Goal: Information Seeking & Learning: Learn about a topic

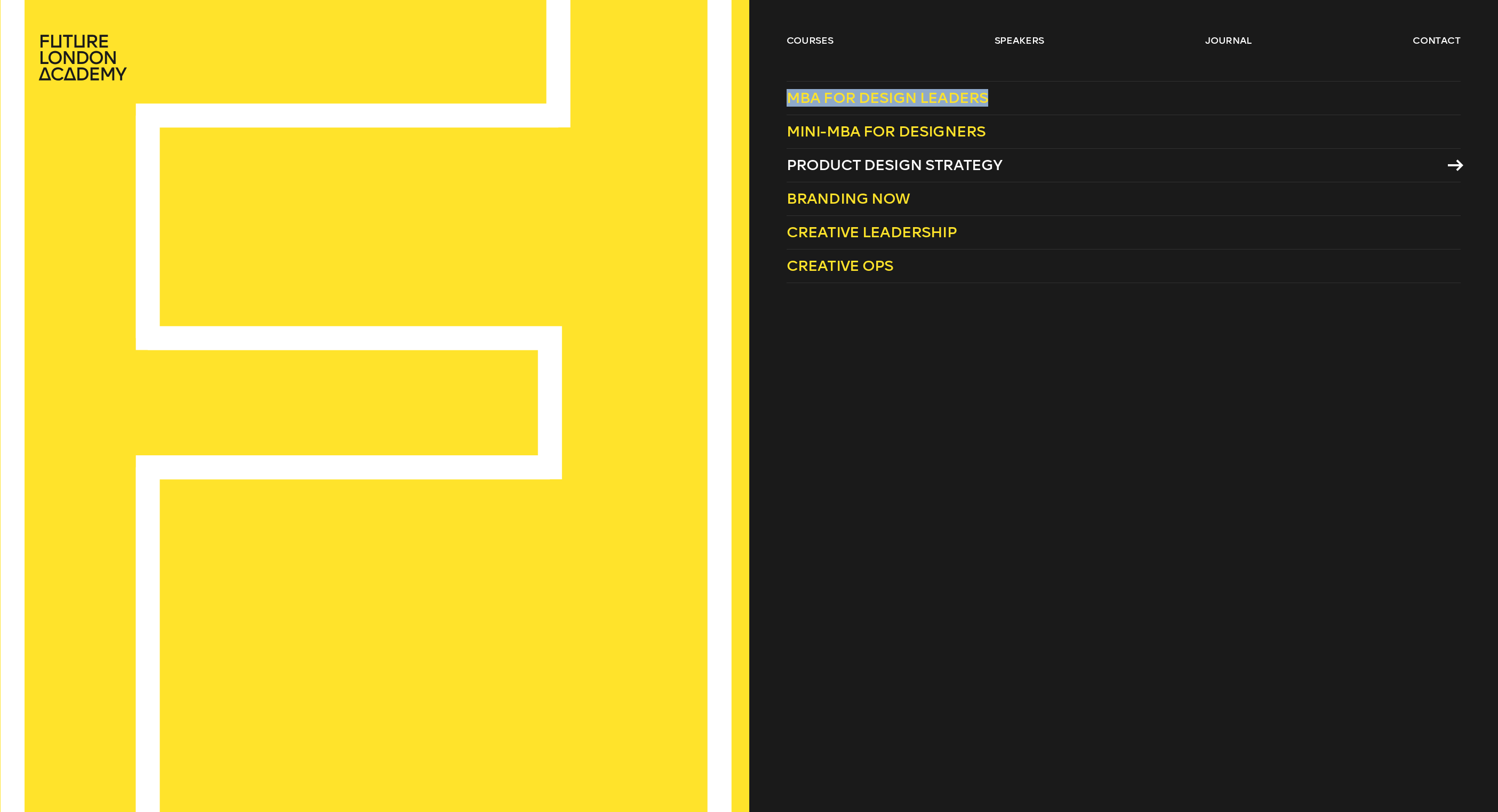
click at [931, 164] on span "Product Design Strategy" at bounding box center [894, 164] width 216 height 18
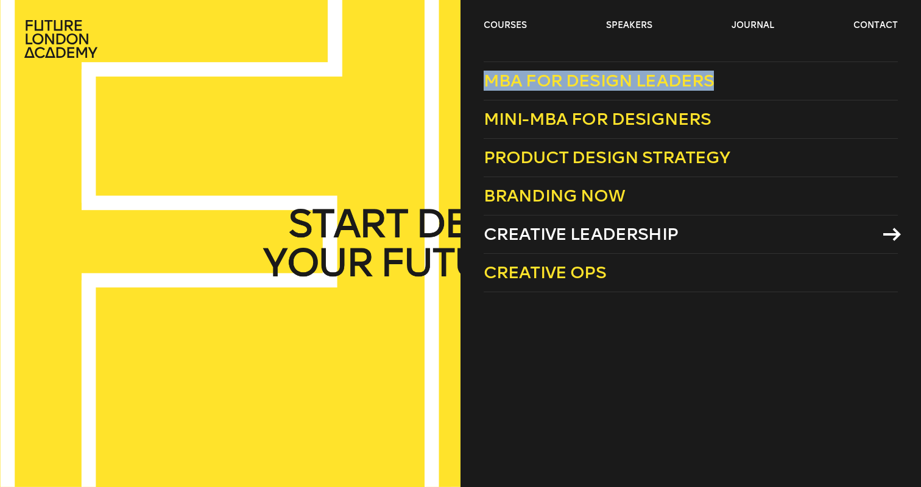
click at [537, 227] on span "Creative Leadership" at bounding box center [581, 234] width 194 height 20
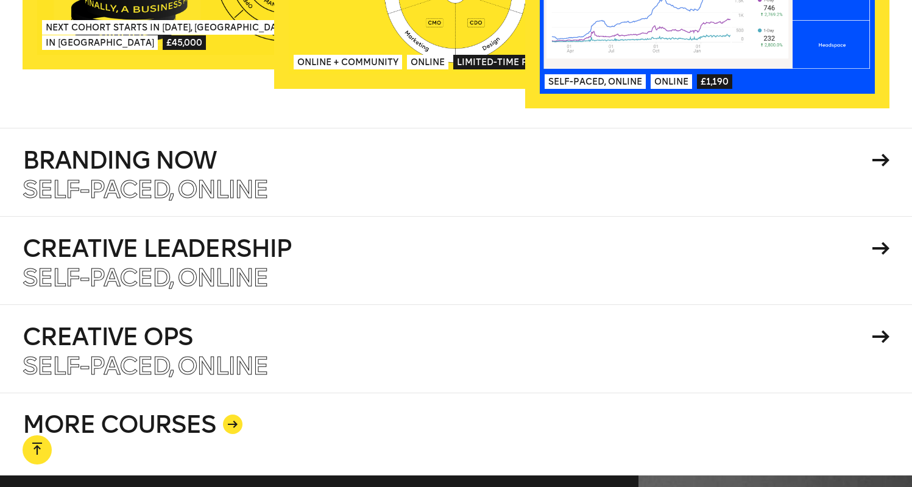
scroll to position [2083, 0]
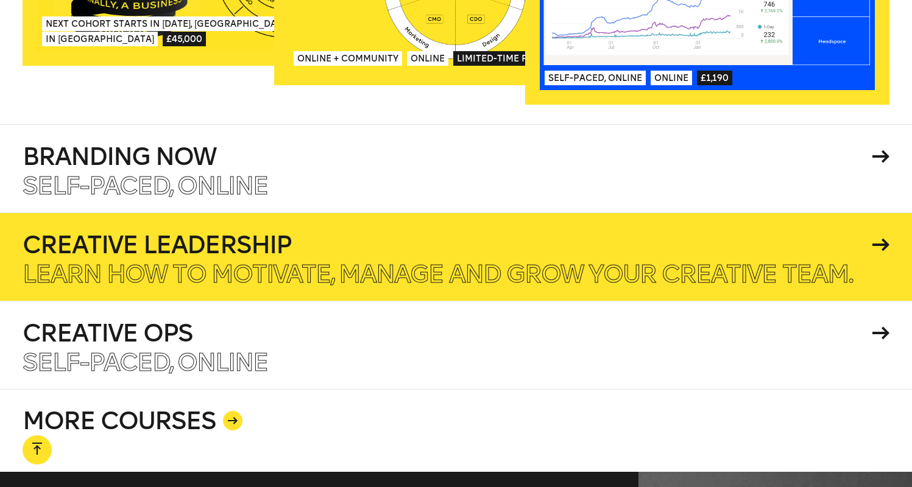
click at [384, 262] on p "Learn how to motivate, manage and grow your creative team." at bounding box center [438, 274] width 830 height 24
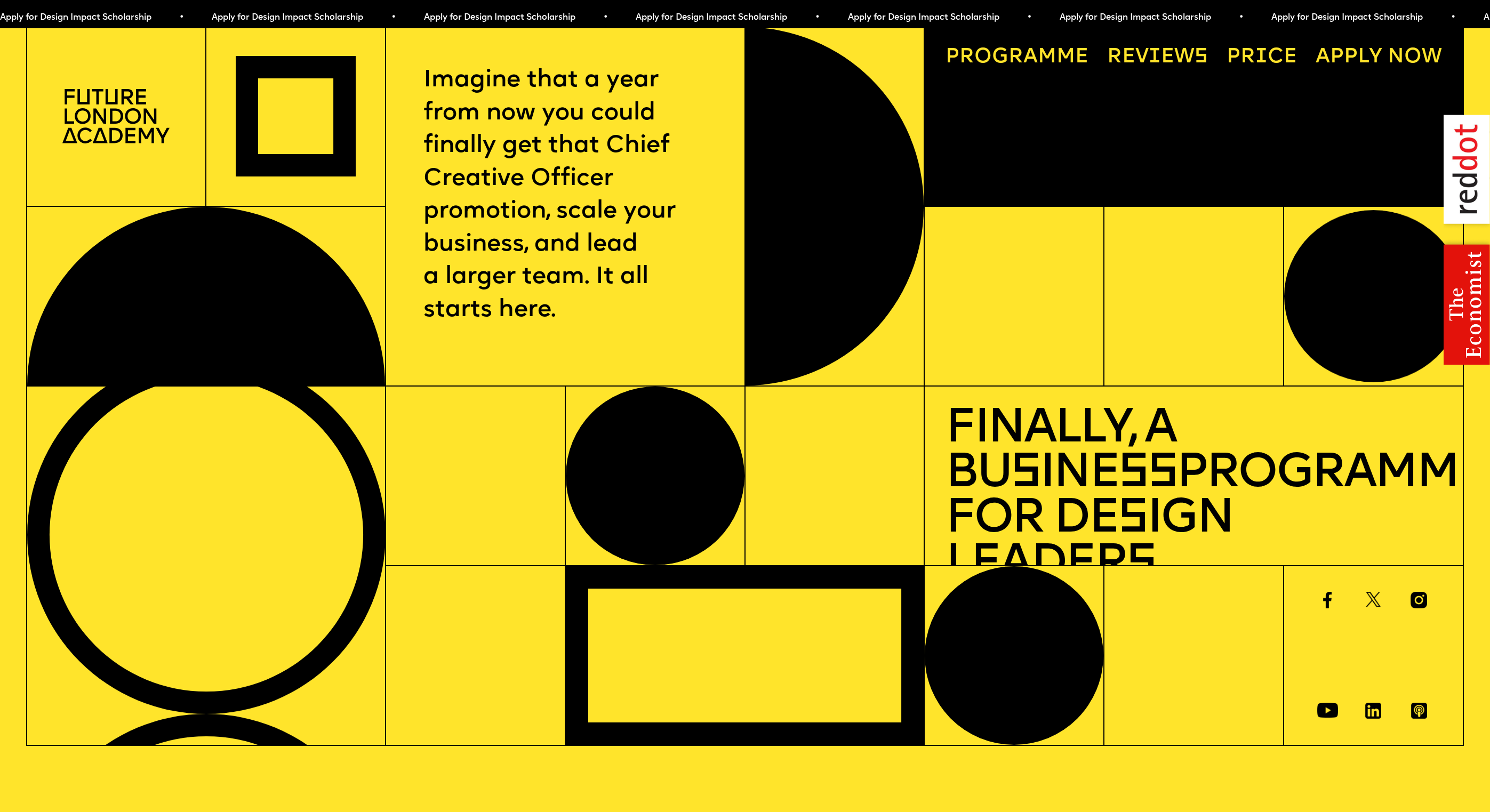
click at [1262, 56] on link "Price" at bounding box center [1262, 58] width 91 height 41
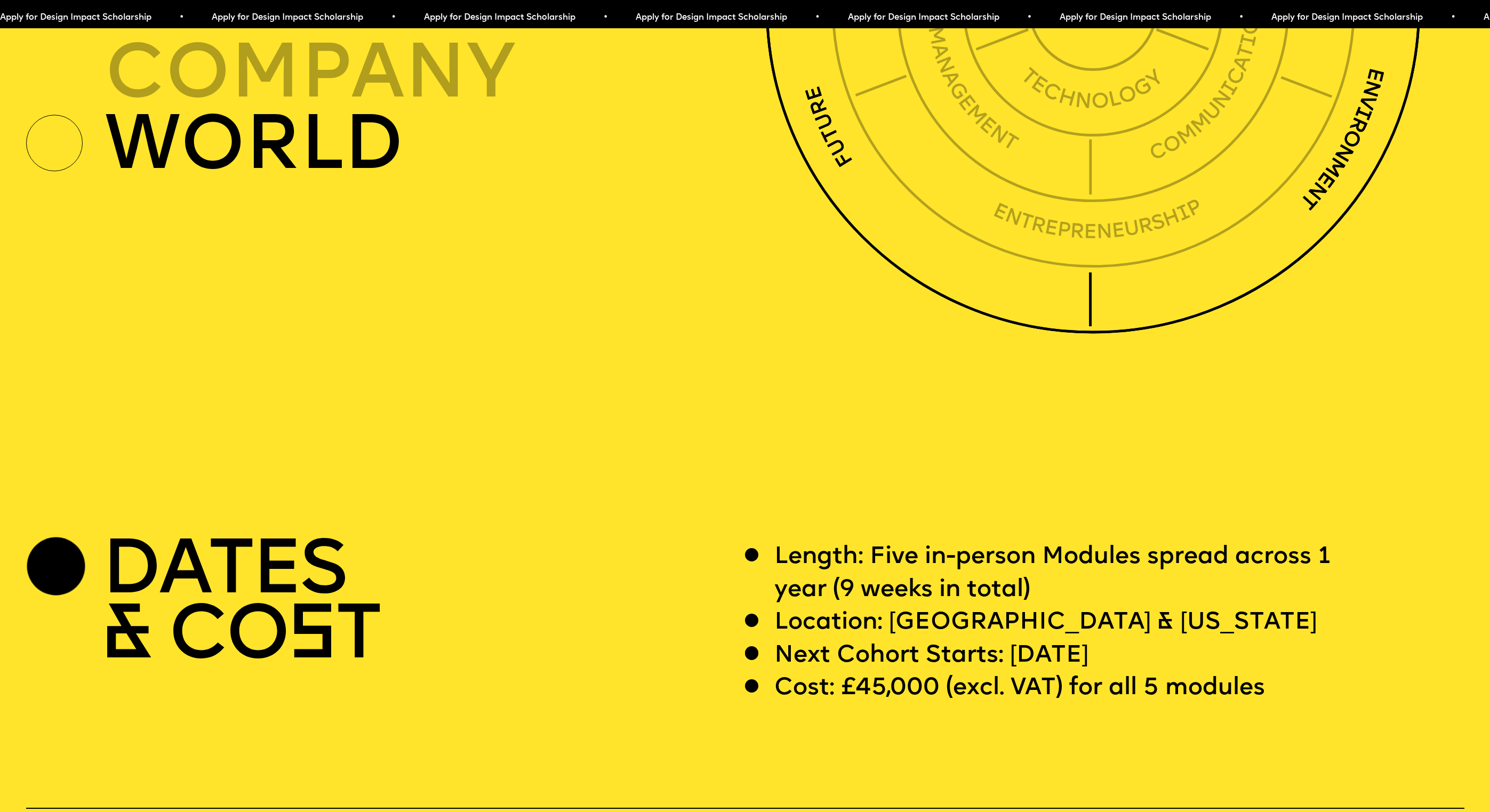
scroll to position [5288, 0]
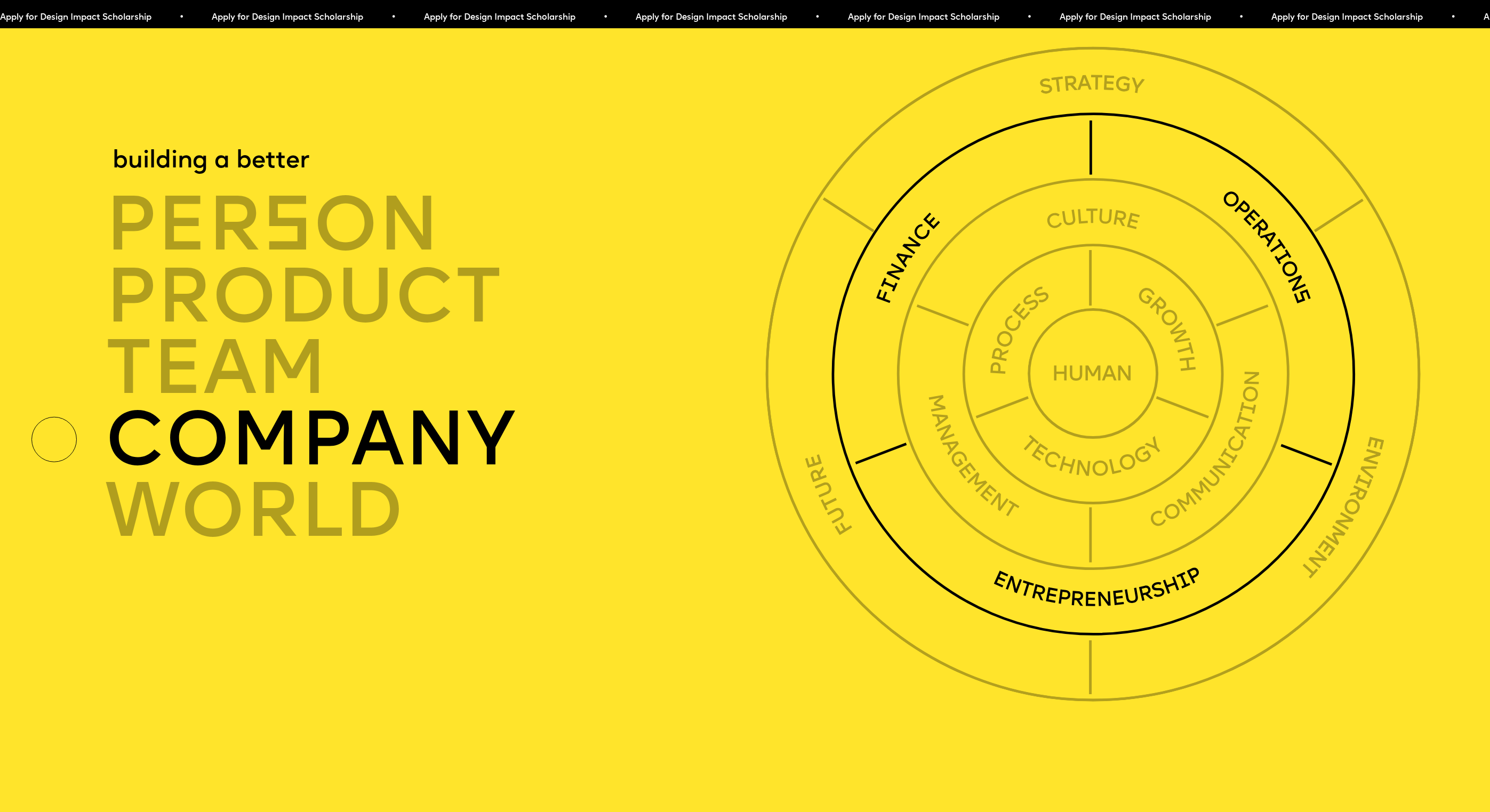
click at [889, 292] on img at bounding box center [1093, 374] width 524 height 524
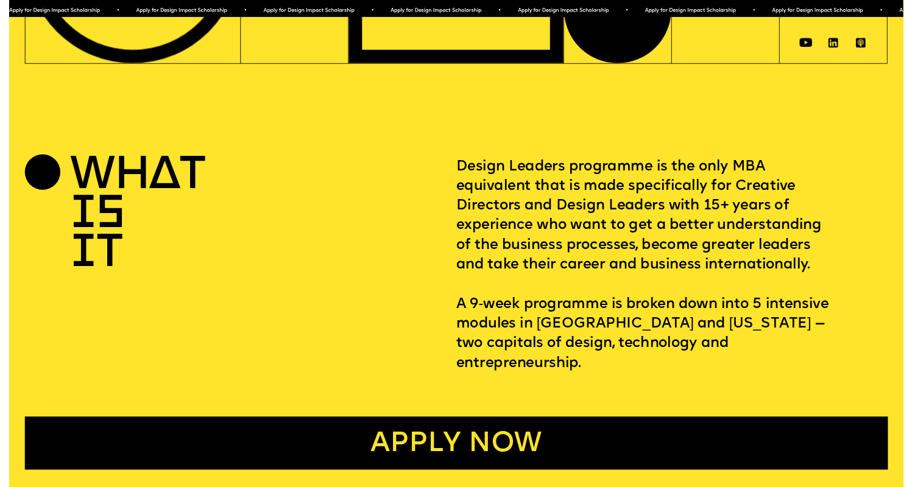
scroll to position [0, 0]
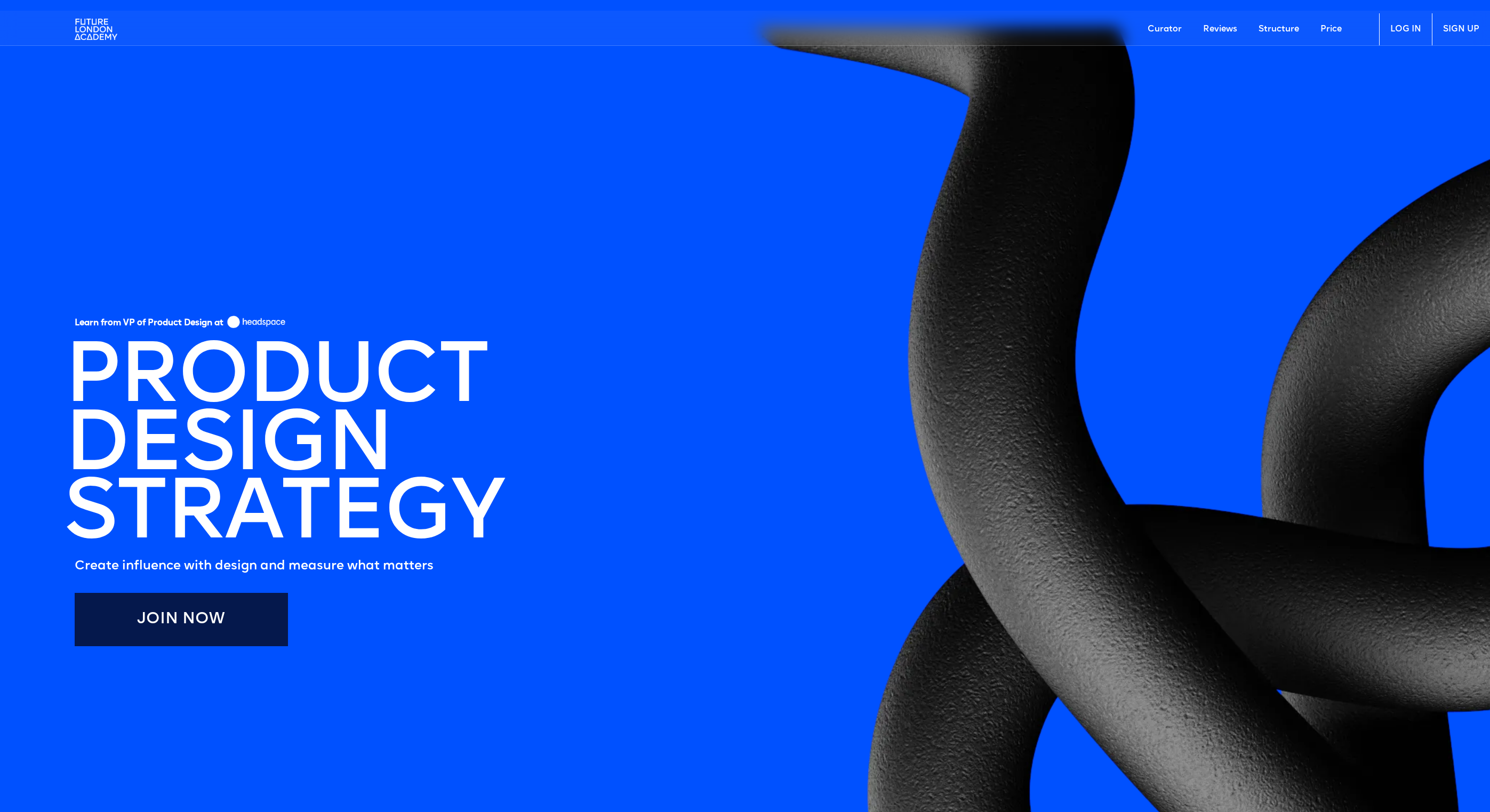
click at [1329, 26] on link "Price" at bounding box center [1331, 29] width 43 height 32
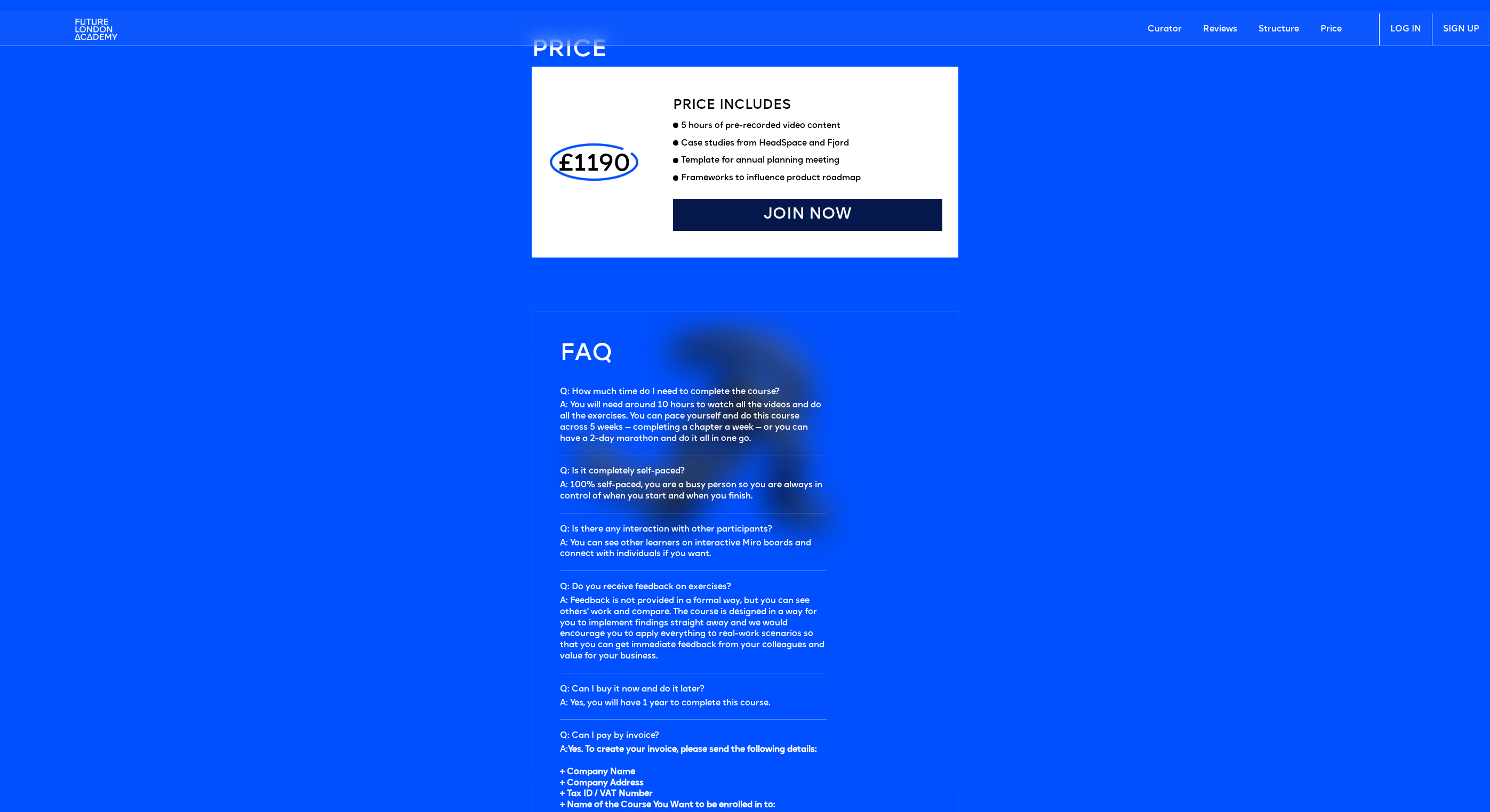
scroll to position [3252, 0]
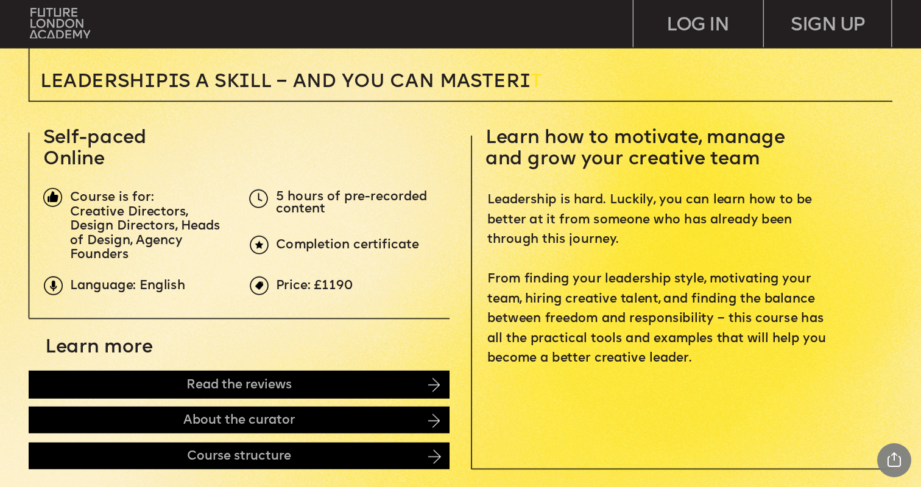
scroll to position [376, 0]
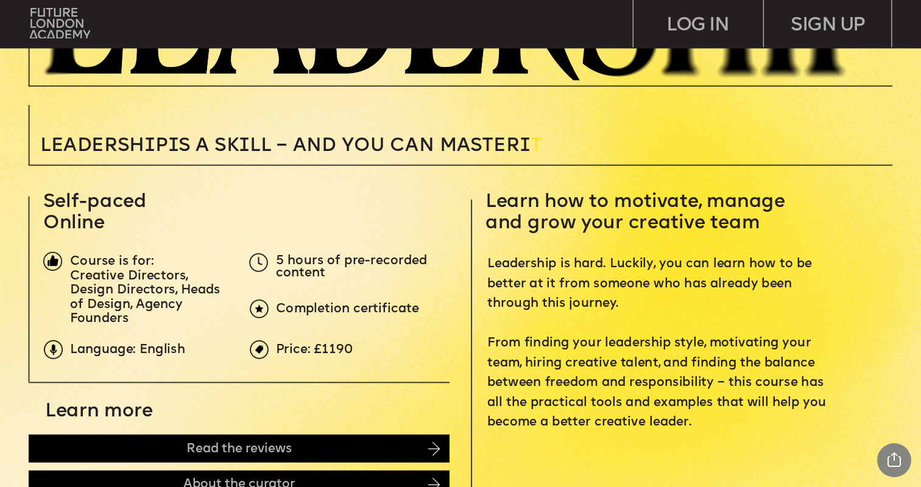
scroll to position [303, 0]
